Goal: Find specific page/section: Find specific page/section

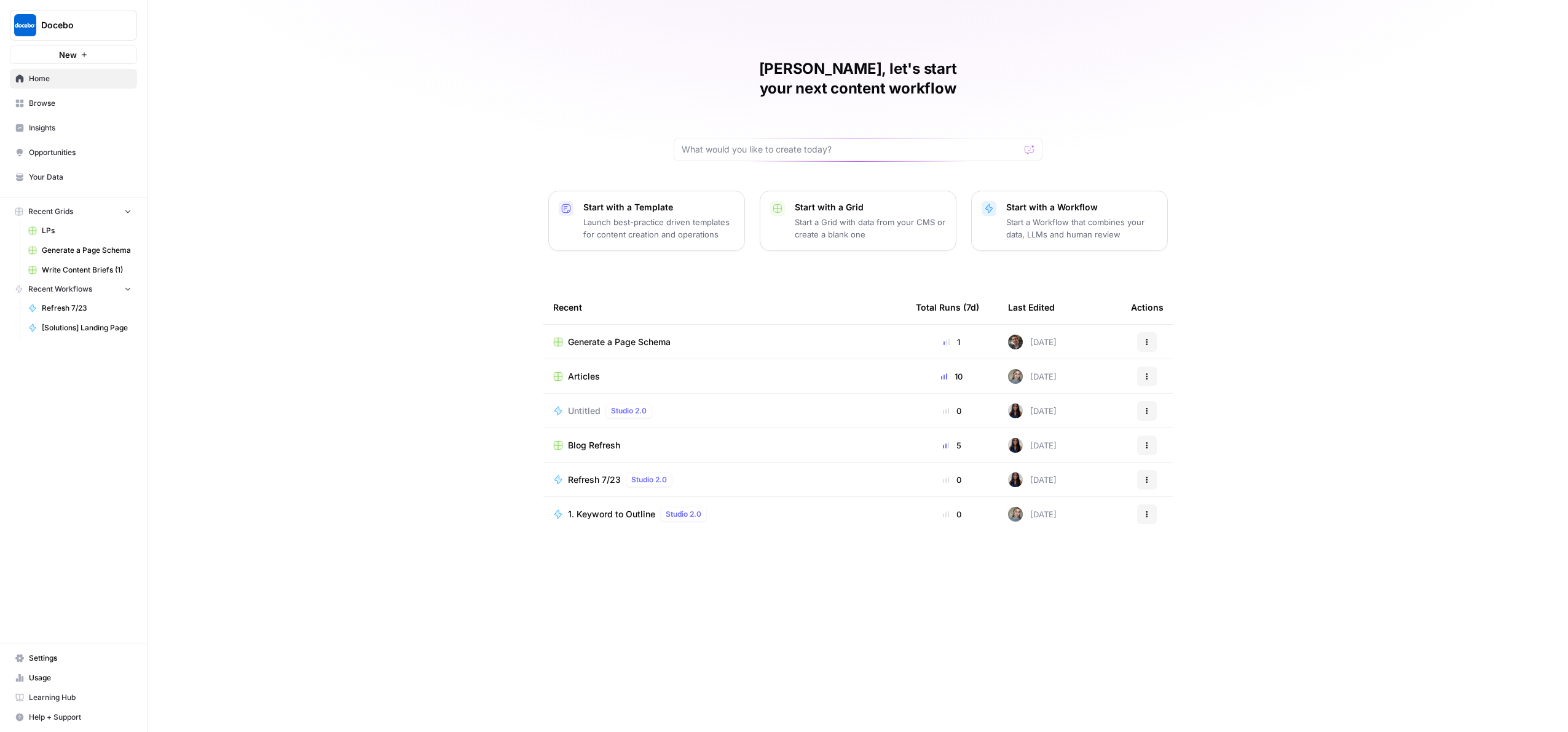
click at [77, 134] on span "Insights" at bounding box center [80, 128] width 103 height 11
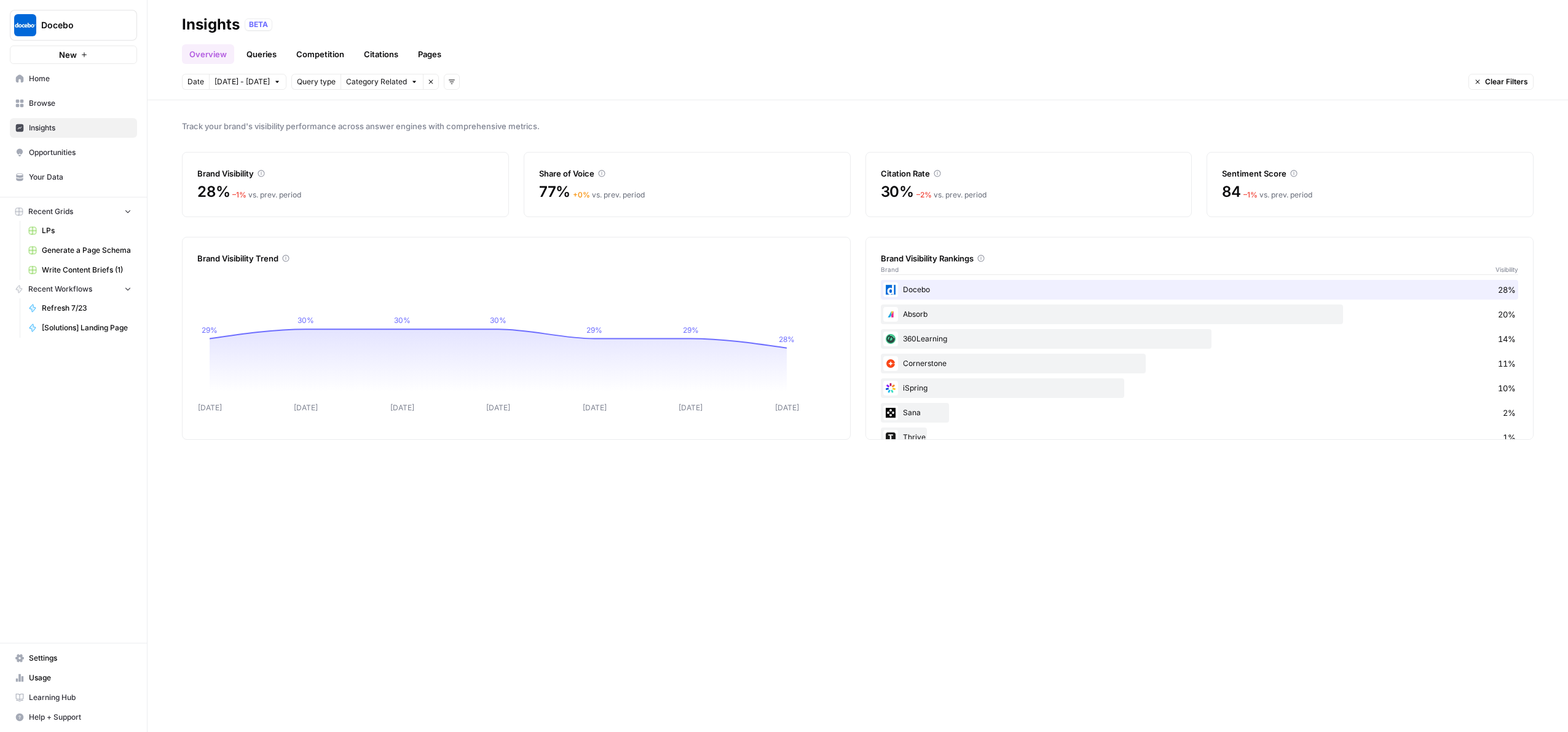
click at [101, 84] on span "Home" at bounding box center [80, 79] width 103 height 11
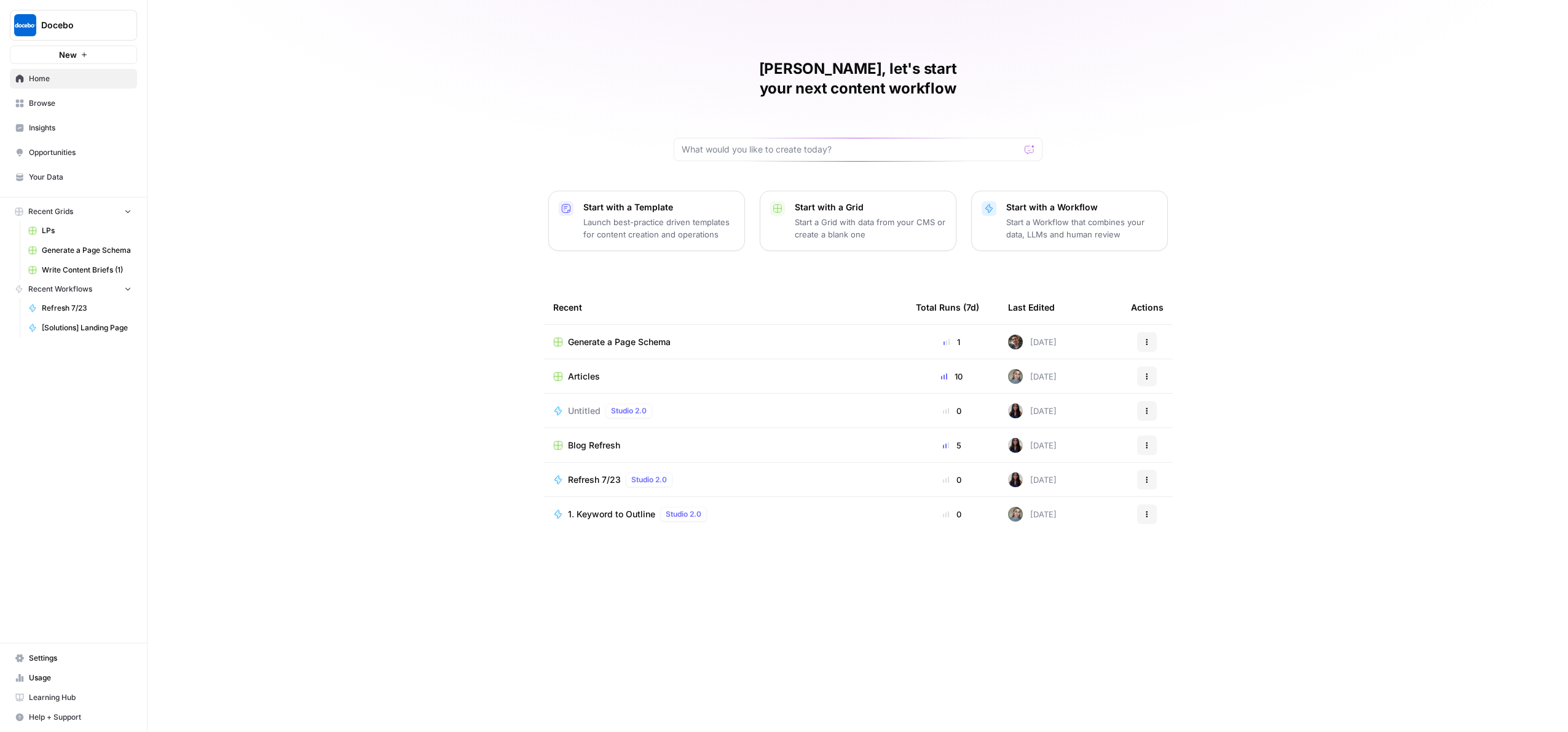
click at [568, 383] on span "Articles" at bounding box center [584, 376] width 32 height 13
